Goal: Transaction & Acquisition: Purchase product/service

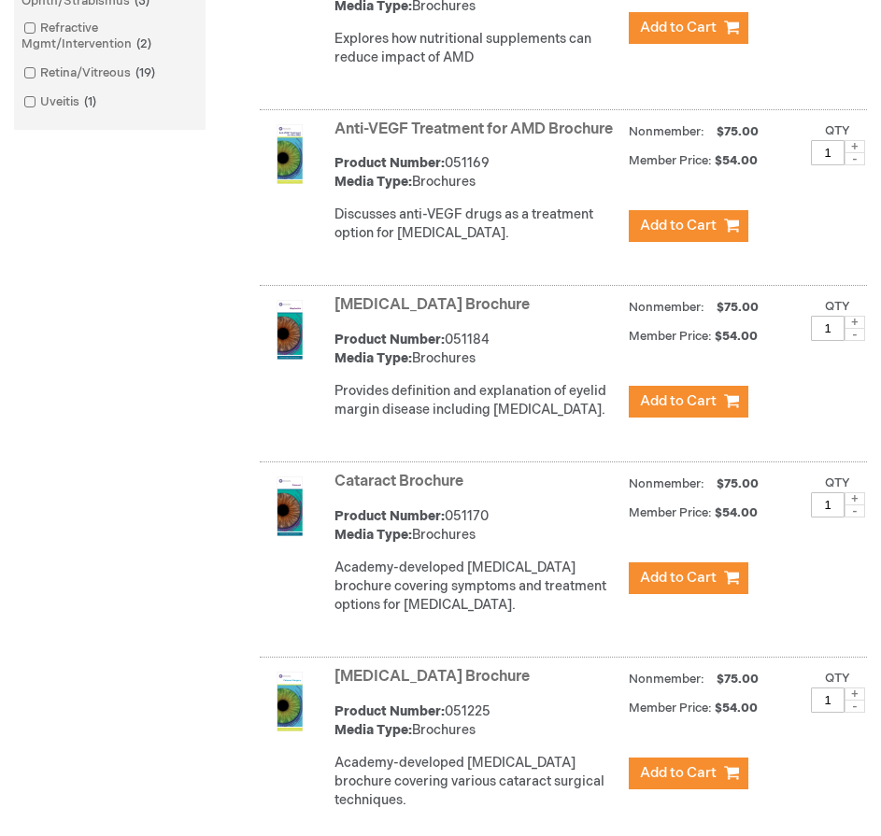
scroll to position [934, 0]
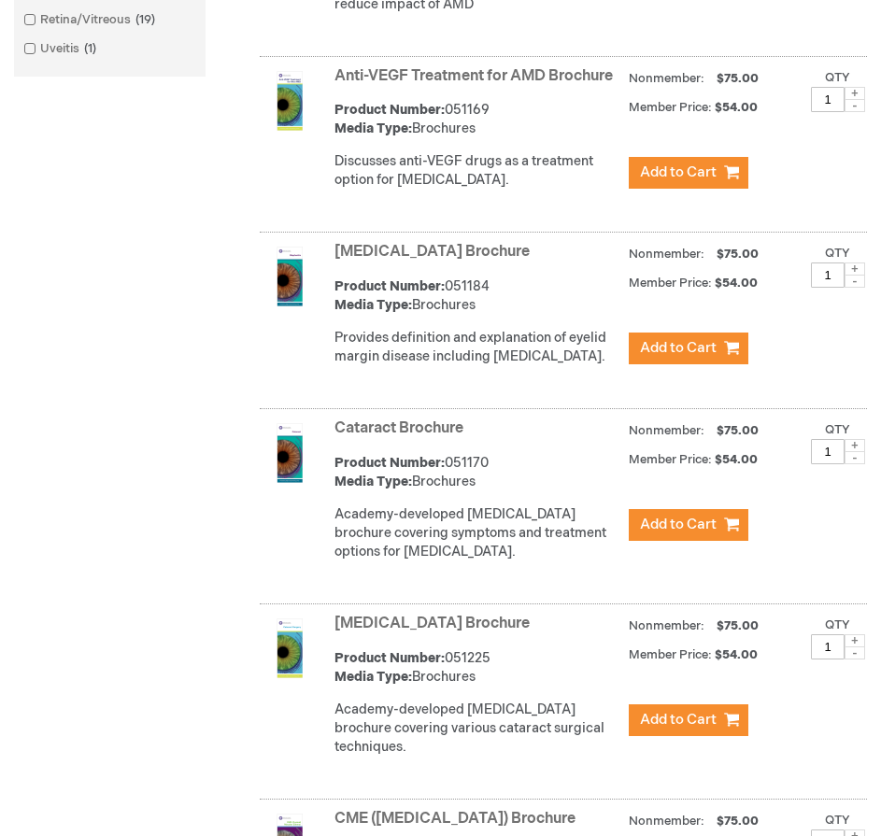
click at [348, 261] on link "Blepharitis Brochure" at bounding box center [431, 252] width 195 height 18
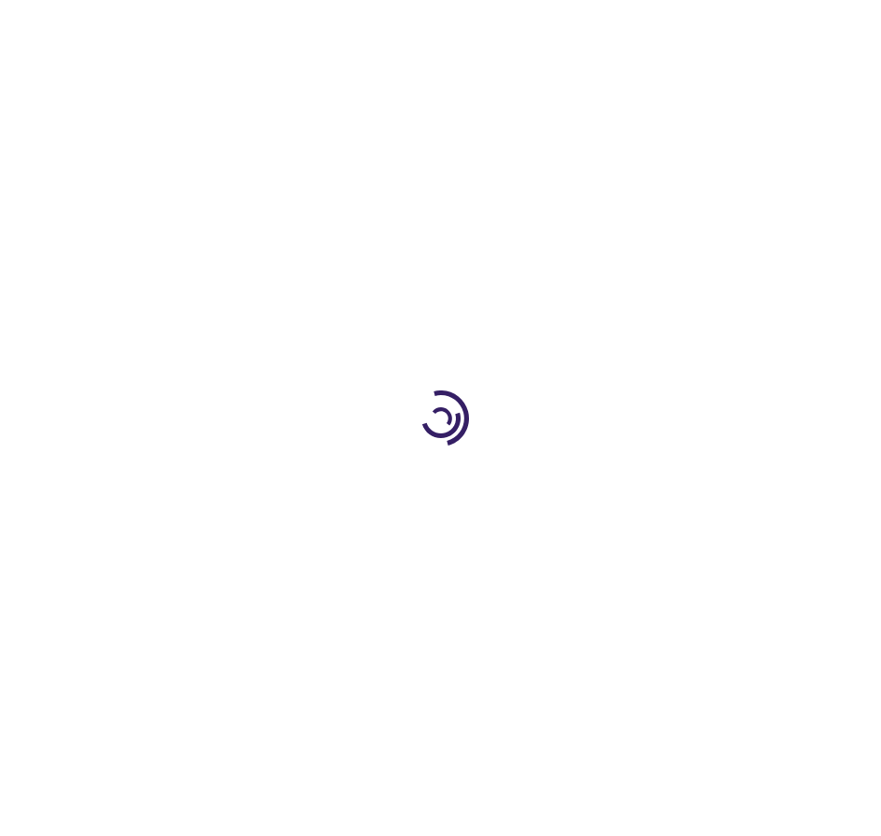
type input "1"
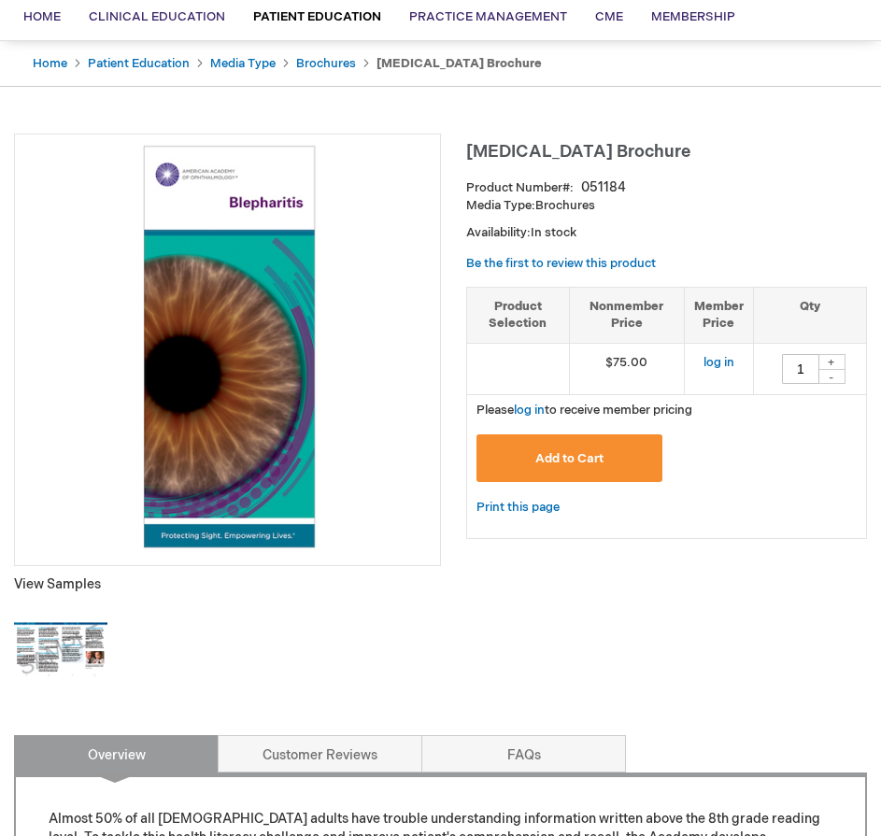
scroll to position [280, 0]
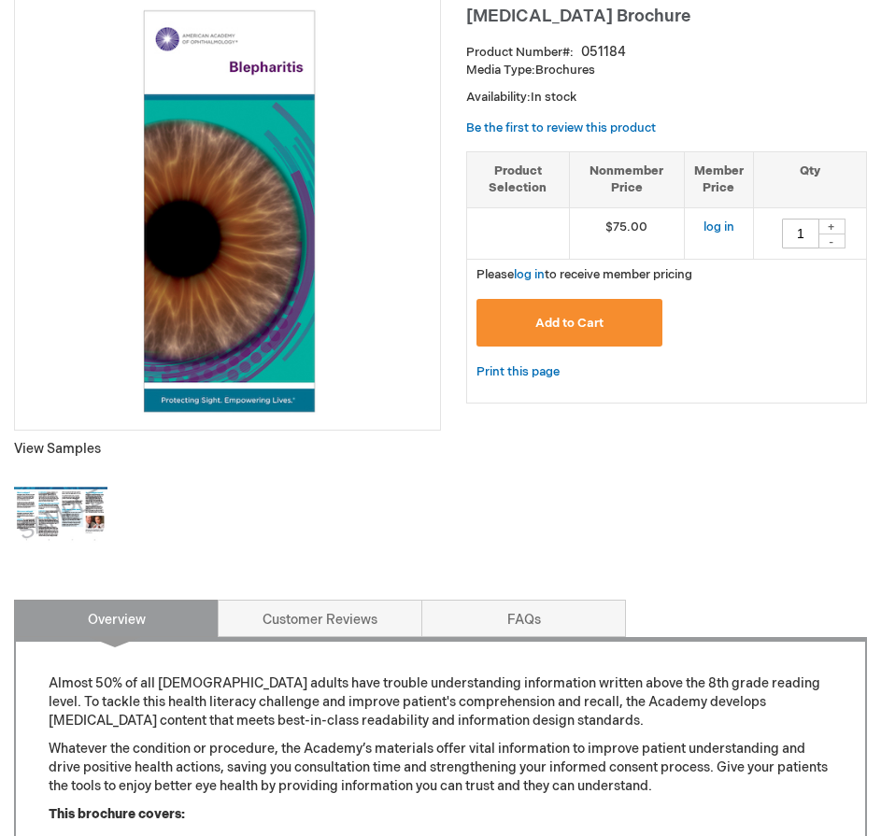
click at [75, 506] on img at bounding box center [60, 514] width 93 height 93
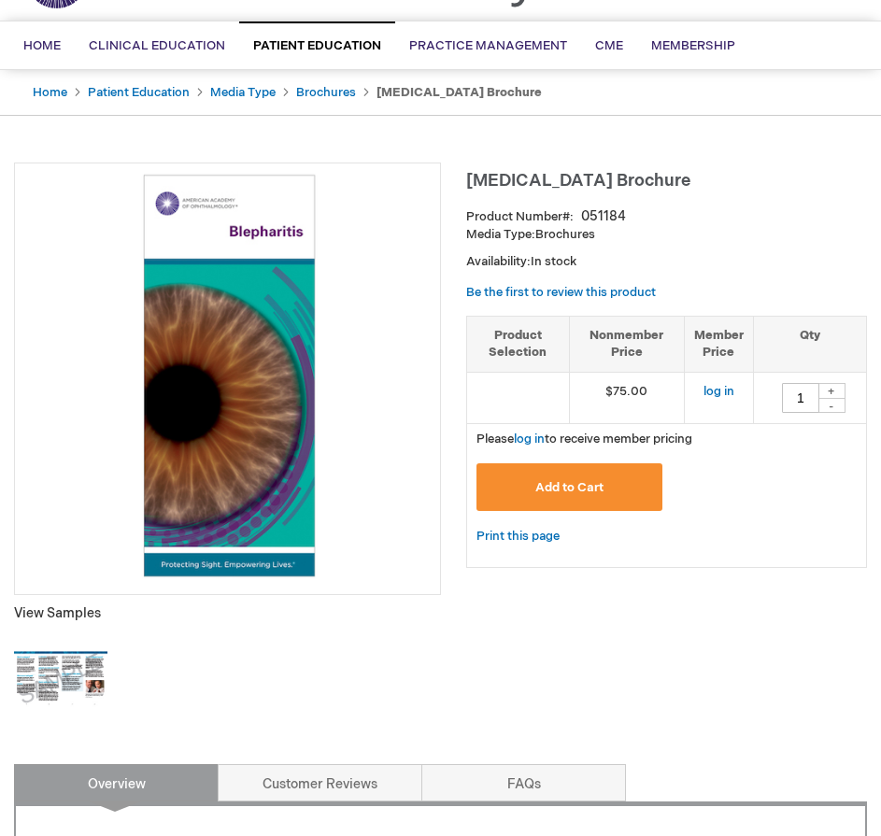
scroll to position [0, 0]
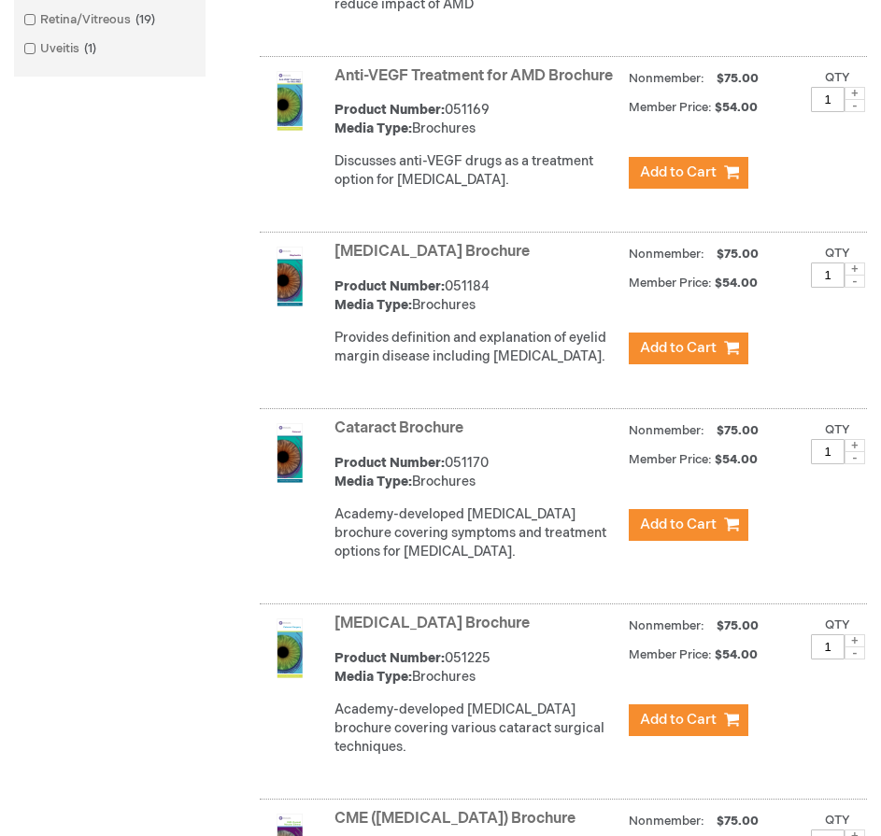
click at [413, 437] on link "Cataract Brochure" at bounding box center [398, 428] width 129 height 18
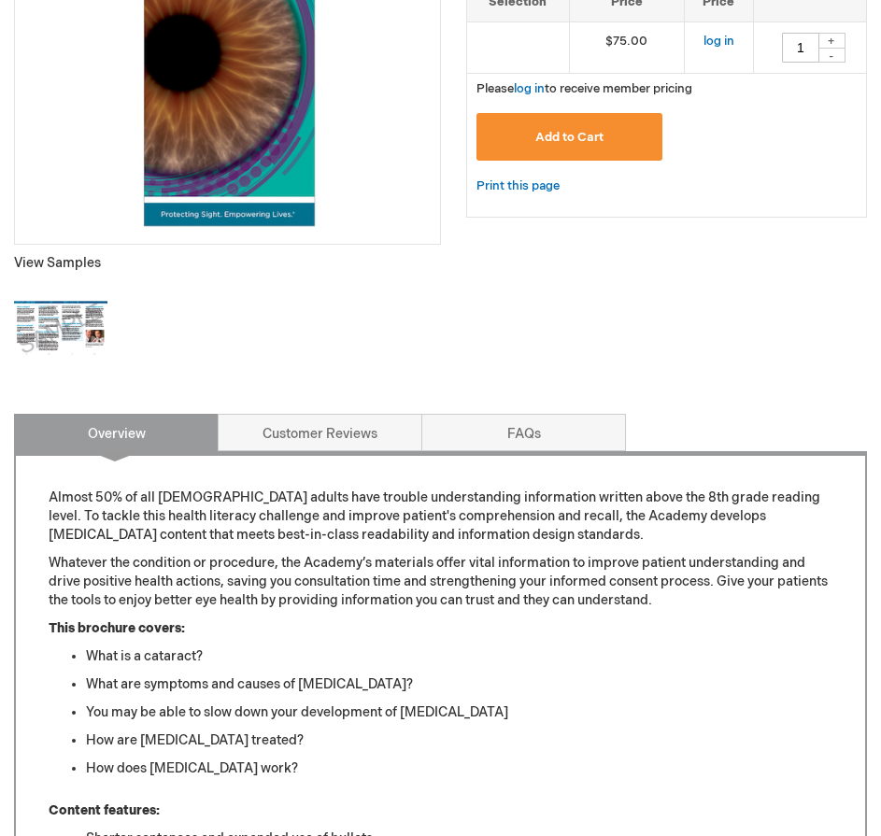
scroll to position [467, 0]
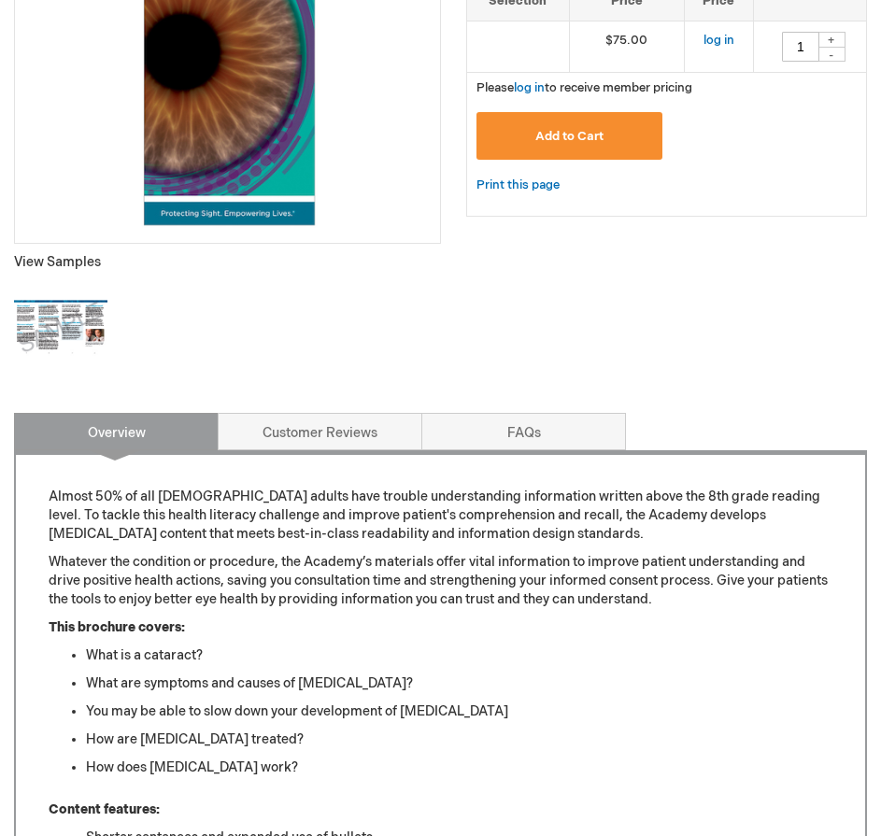
click at [54, 297] on img at bounding box center [60, 327] width 93 height 93
